Goal: Information Seeking & Learning: Understand process/instructions

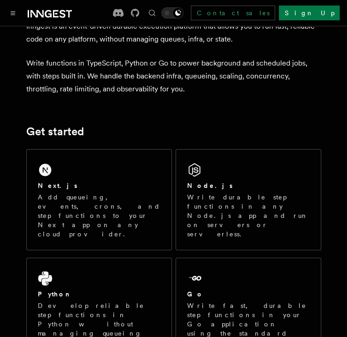
scroll to position [92, 0]
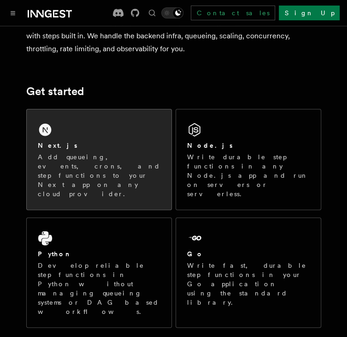
click at [107, 148] on div "Next.js" at bounding box center [99, 146] width 123 height 10
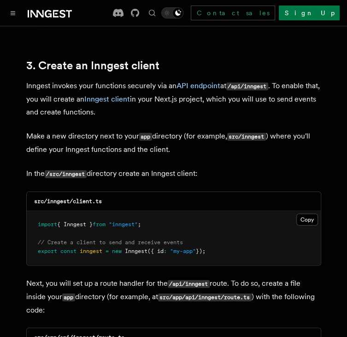
scroll to position [1153, 0]
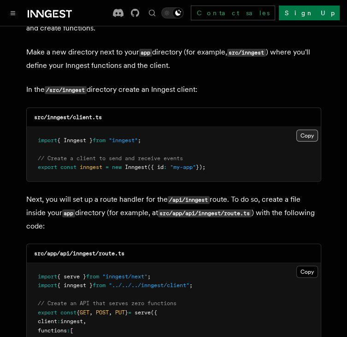
click at [310, 130] on button "Copy Copied" at bounding box center [307, 136] width 22 height 12
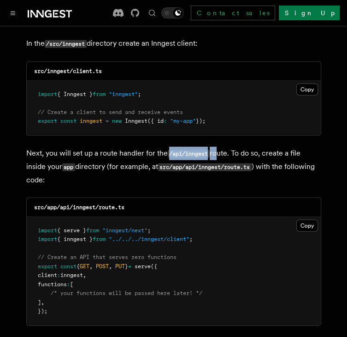
drag, startPoint x: 166, startPoint y: 130, endPoint x: 216, endPoint y: 126, distance: 50.4
click at [216, 147] on p "Next, you will set up a route handler for the /api/inngest route. To do so, cre…" at bounding box center [173, 167] width 295 height 40
click at [312, 219] on button "Copy Copied" at bounding box center [307, 225] width 22 height 12
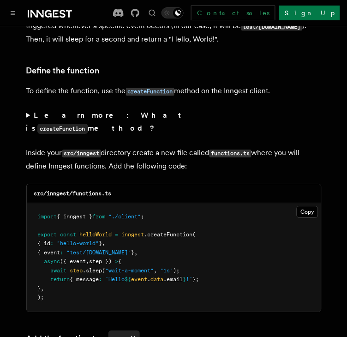
scroll to position [1660, 0]
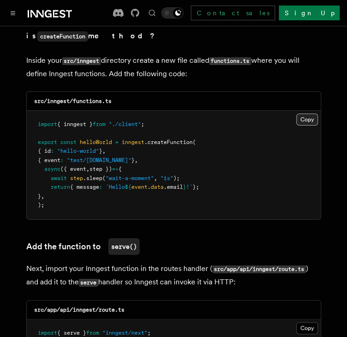
click at [313, 113] on button "Copy Copied" at bounding box center [307, 119] width 22 height 12
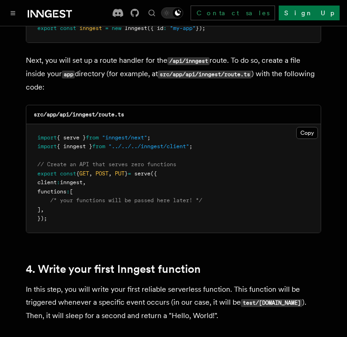
scroll to position [1291, 0]
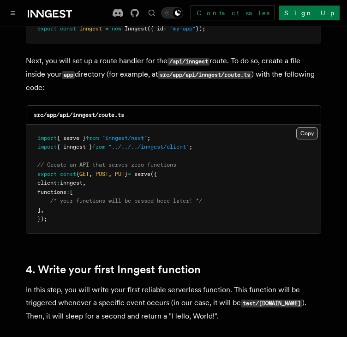
click at [302, 127] on button "Copy Copied" at bounding box center [307, 133] width 22 height 12
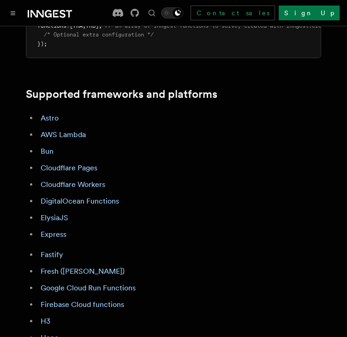
scroll to position [415, 0]
